Goal: Transaction & Acquisition: Purchase product/service

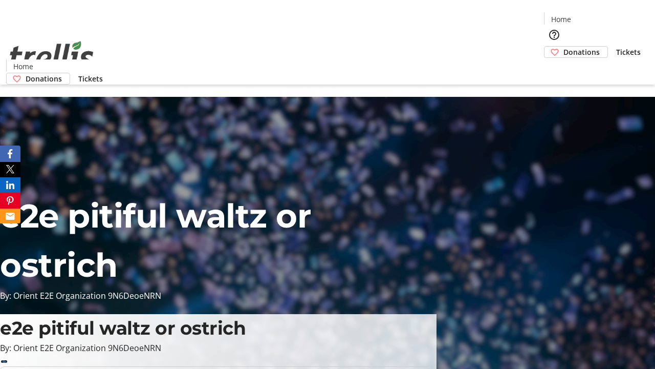
click at [564, 47] on span "Donations" at bounding box center [582, 52] width 36 height 11
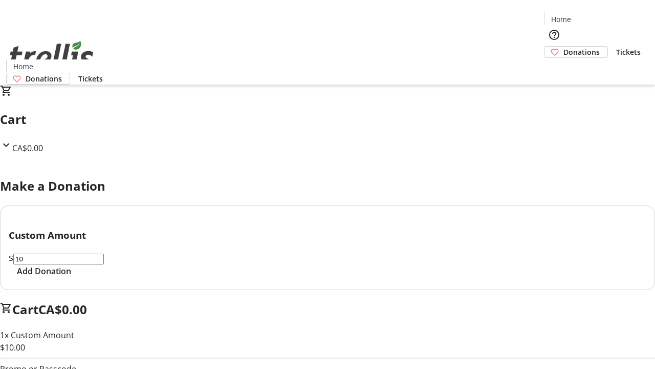
select select "CA"
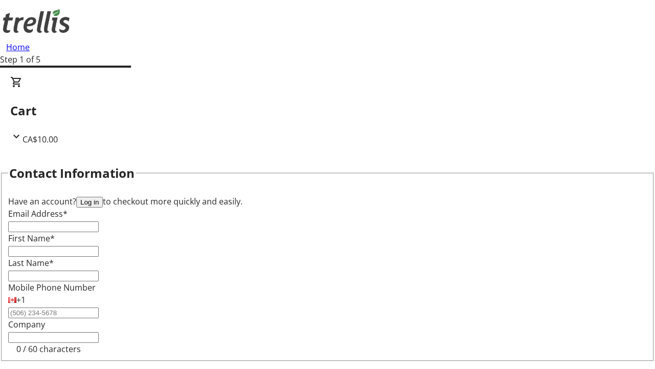
click at [103, 197] on button "Log in" at bounding box center [89, 202] width 27 height 11
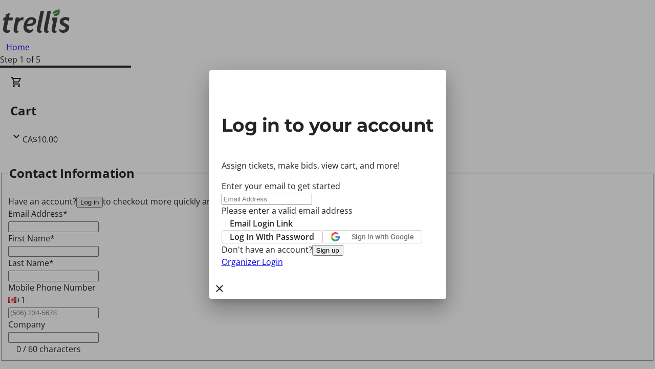
click at [344, 255] on button "Sign up" at bounding box center [327, 250] width 31 height 11
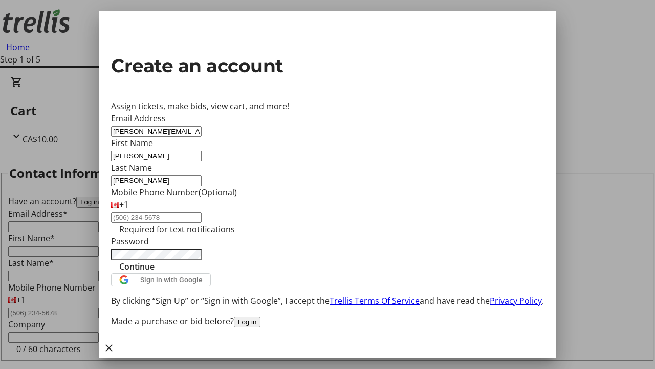
click at [155, 272] on span "Continue" at bounding box center [136, 266] width 35 height 12
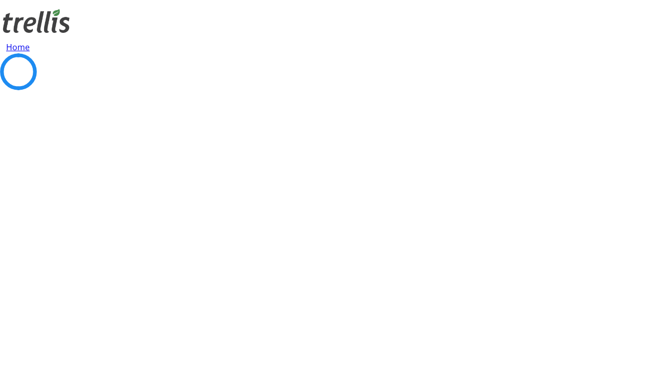
select select "BC"
select select "CA"
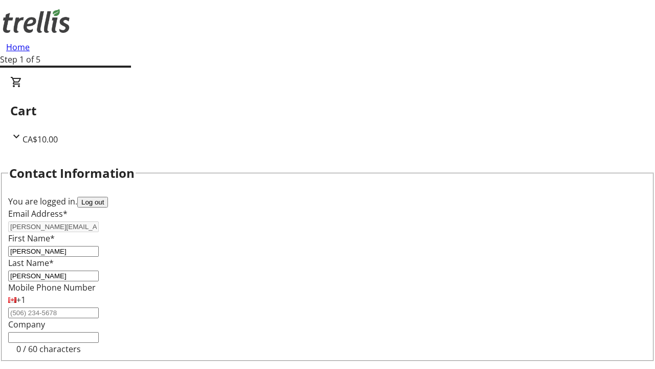
scroll to position [137, 0]
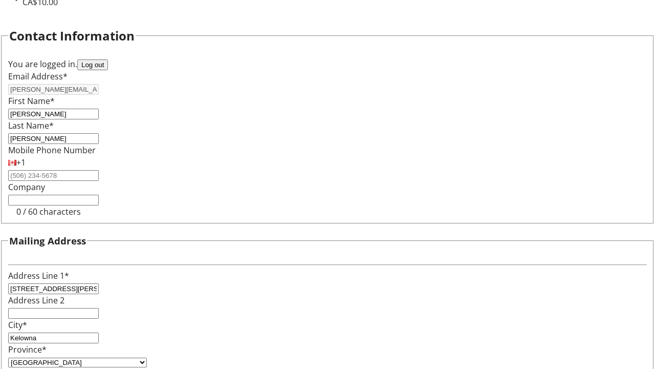
type input "V1Y 0C2"
select select "BC"
select select "CA"
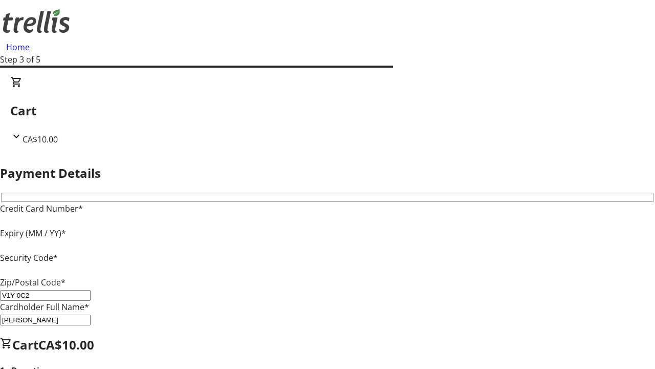
type input "V1Y 0C2"
